Goal: Transaction & Acquisition: Purchase product/service

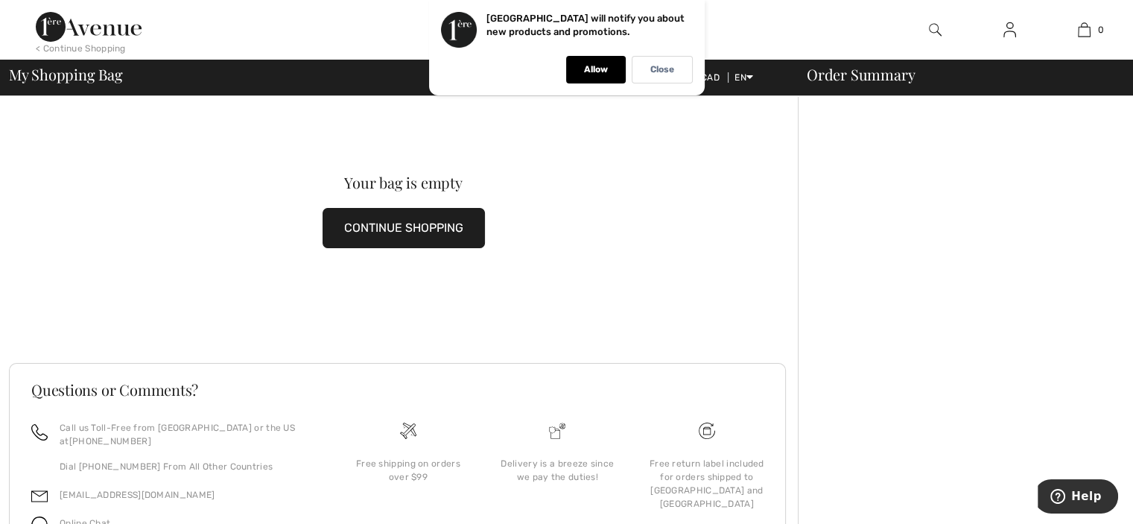
click at [931, 30] on img at bounding box center [935, 30] width 13 height 18
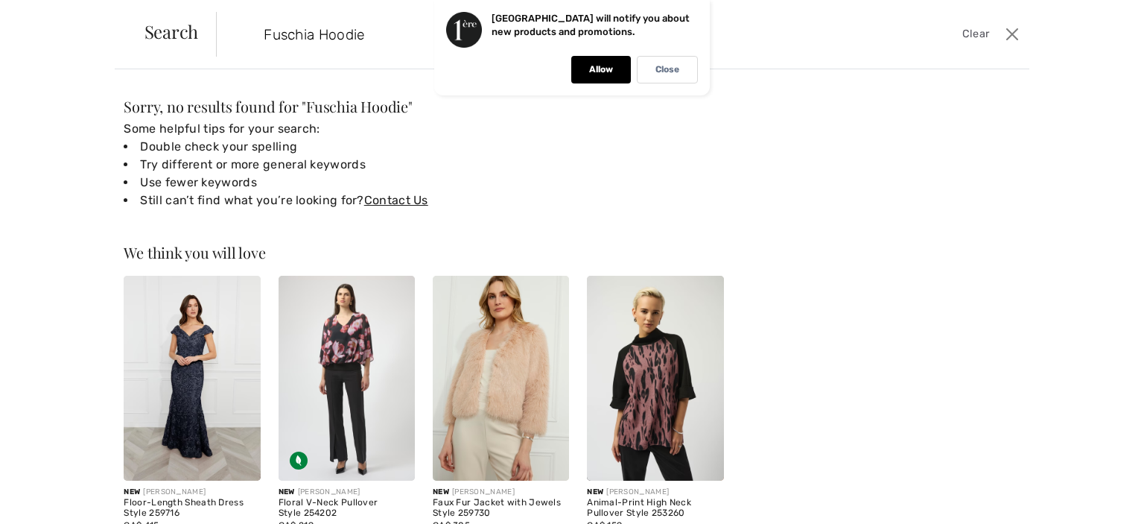
type input "Fuschia Hoodie"
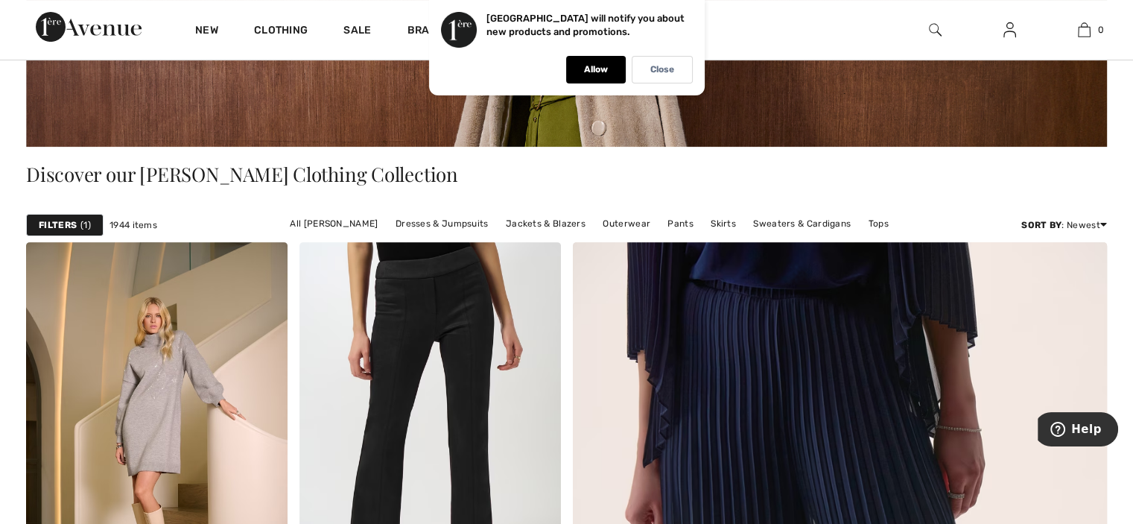
click at [934, 30] on img at bounding box center [935, 30] width 13 height 18
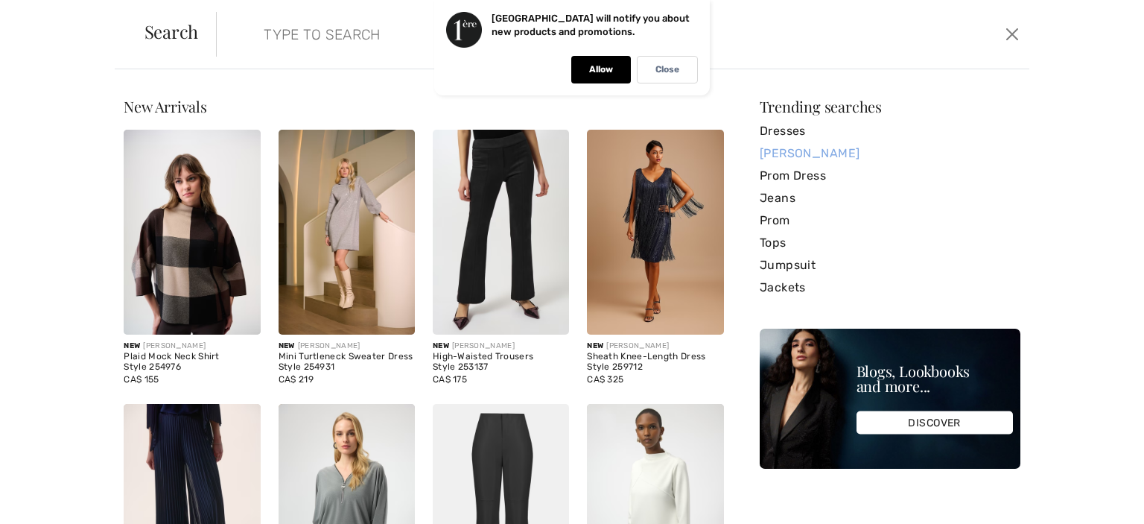
click at [769, 148] on link "[PERSON_NAME]" at bounding box center [890, 153] width 261 height 22
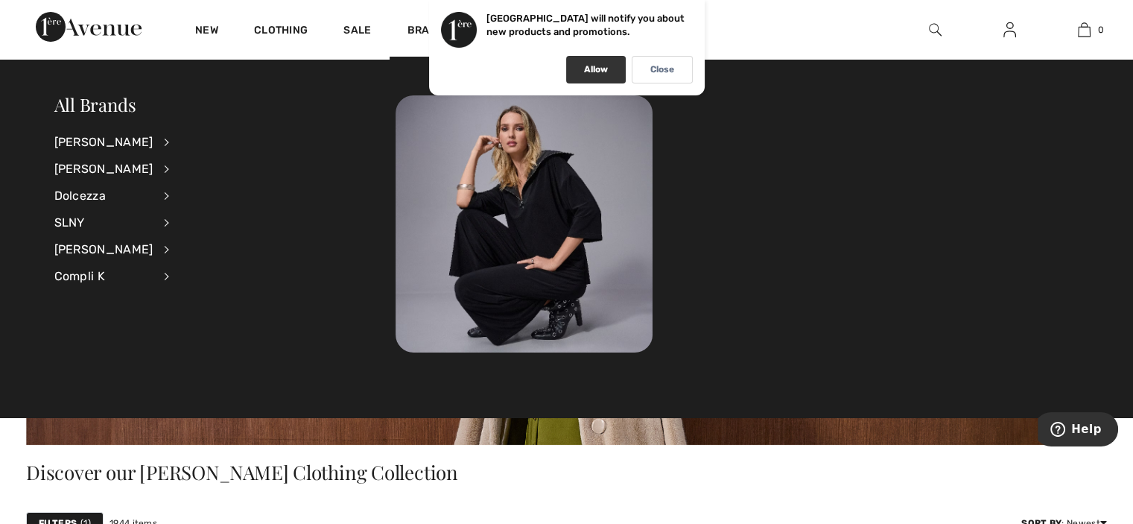
click at [590, 71] on p "Allow" at bounding box center [596, 69] width 24 height 11
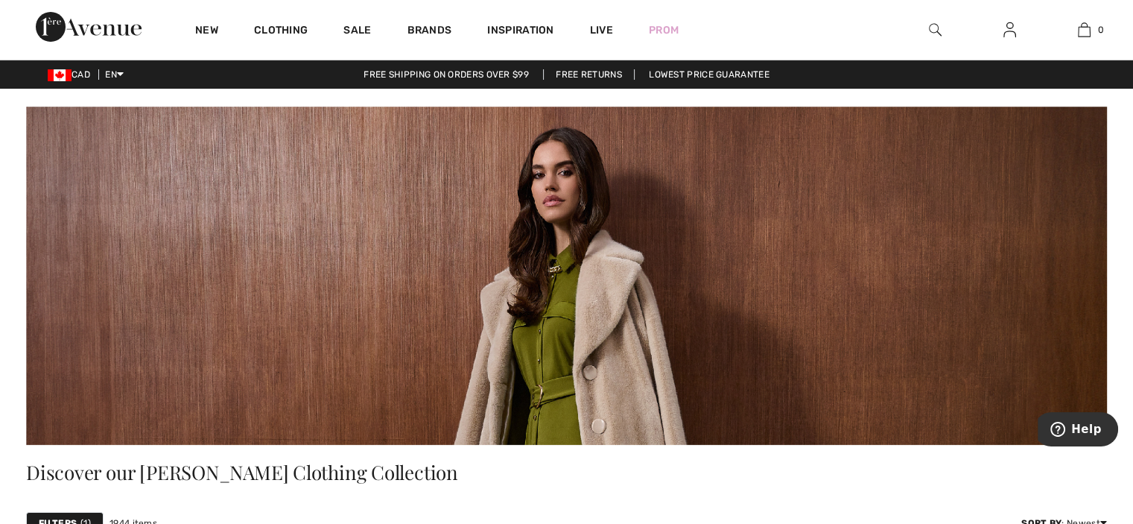
click at [938, 32] on img at bounding box center [935, 30] width 13 height 18
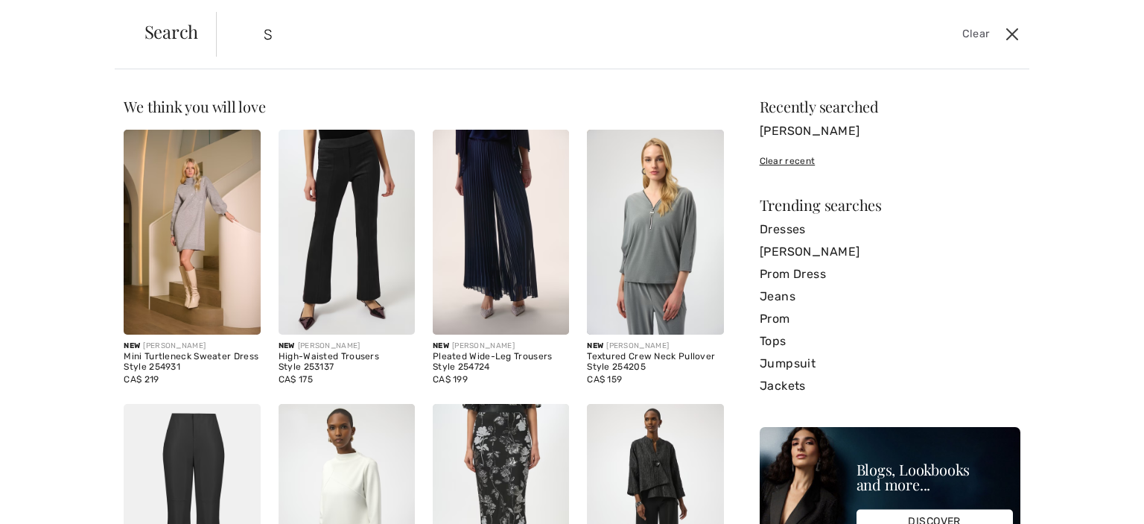
type input "S"
click at [1011, 28] on button "Close" at bounding box center [1012, 34] width 22 height 24
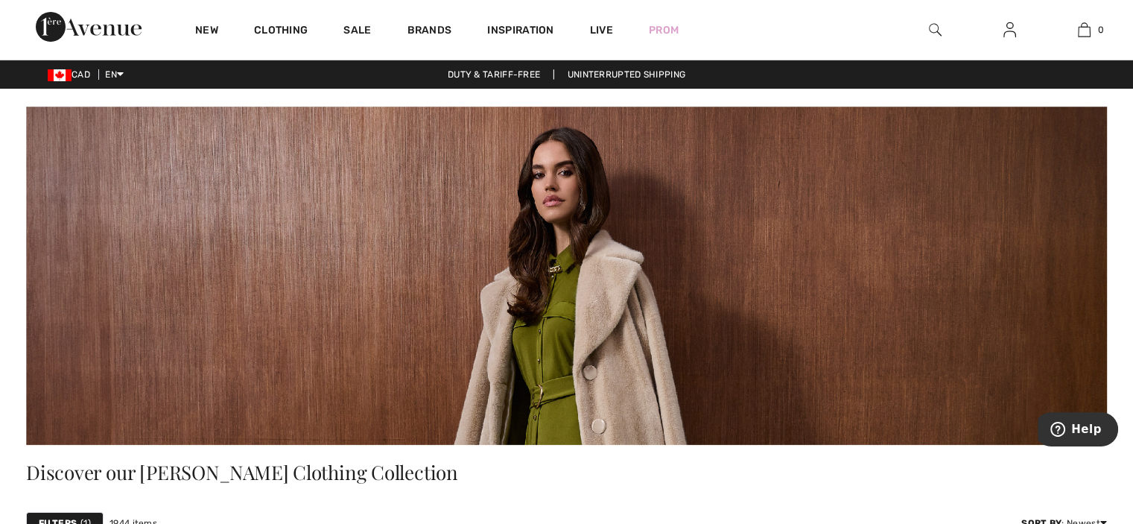
click at [934, 26] on img at bounding box center [935, 30] width 13 height 18
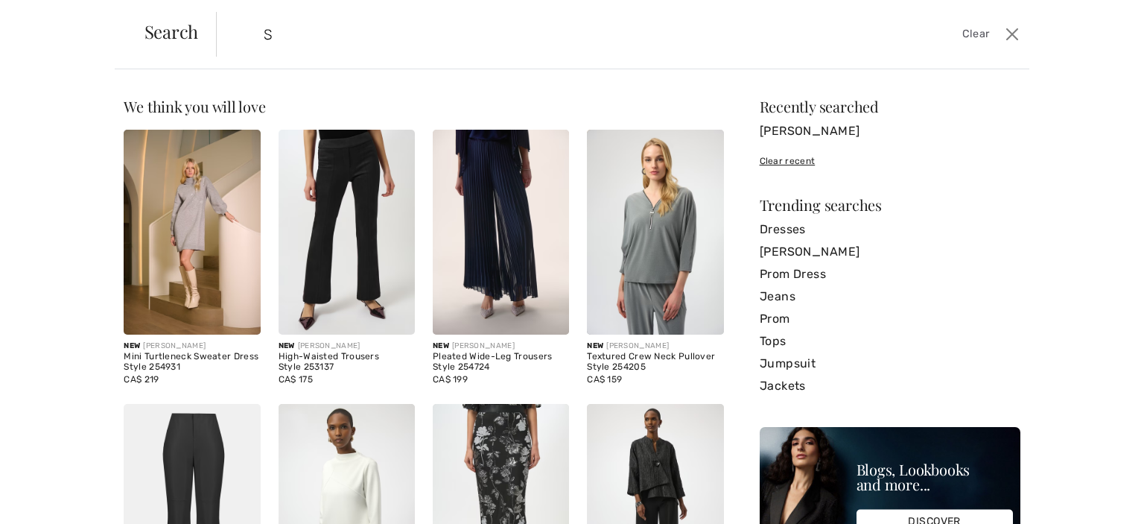
click at [346, 38] on input "S" at bounding box center [533, 34] width 562 height 45
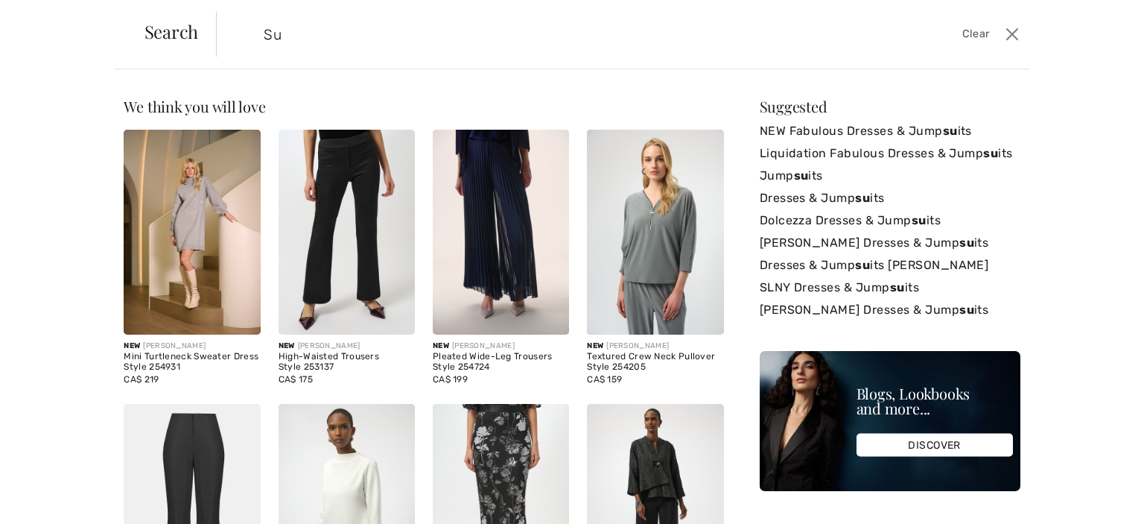
type input "S"
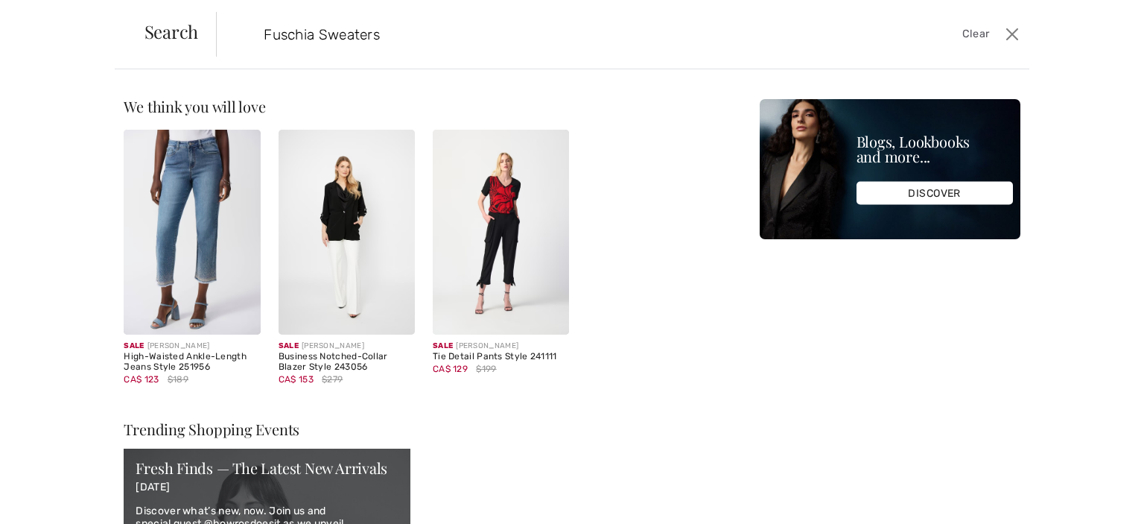
type input "Fuschia Sweaters"
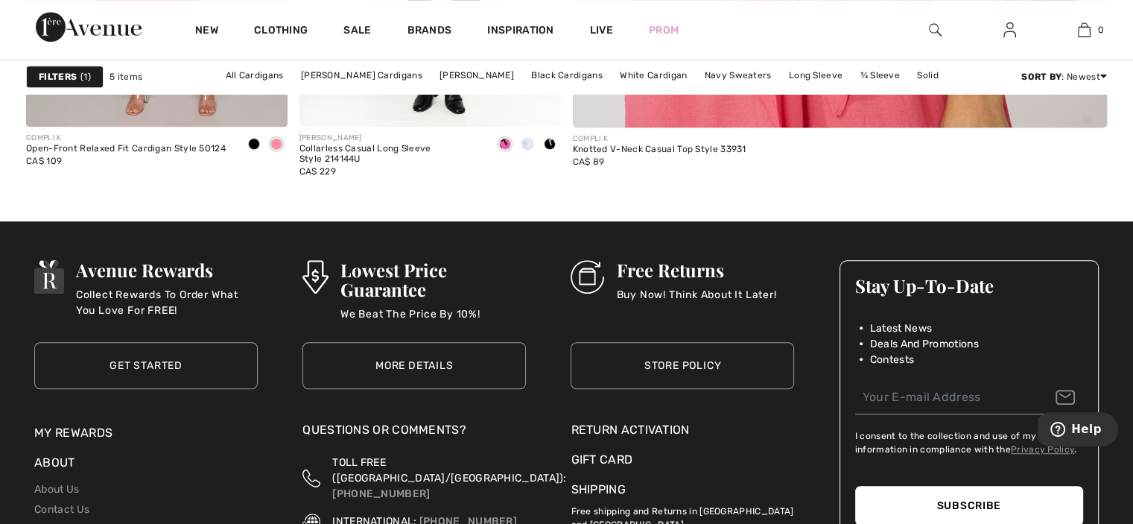
scroll to position [968, 0]
